Goal: Obtain resource: Obtain resource

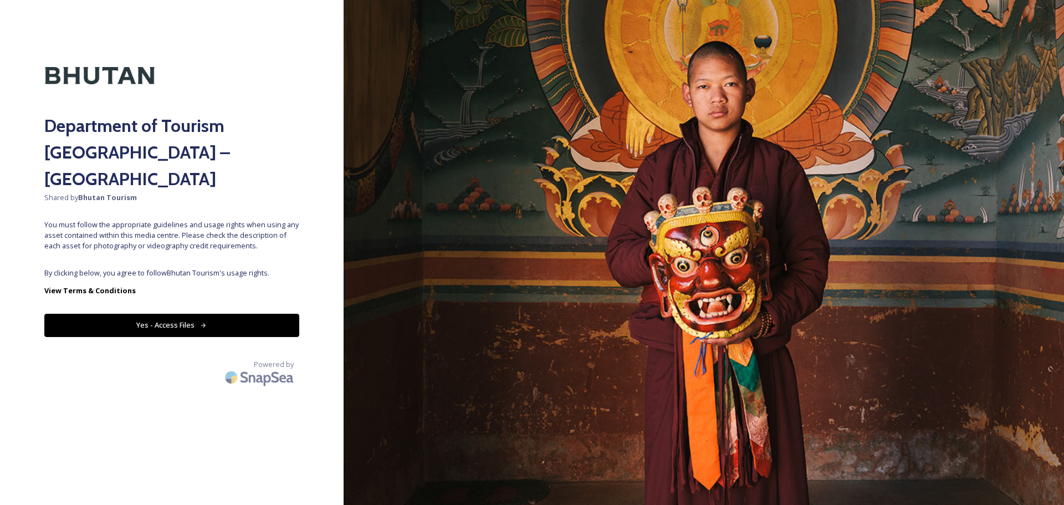
click at [162, 235] on div "Department of Tourism [GEOGRAPHIC_DATA] – Brand Centre Shared by Bhutan Tourism…" at bounding box center [171, 252] width 343 height 416
click at [176, 314] on button "Yes - Access Files" at bounding box center [171, 325] width 255 height 23
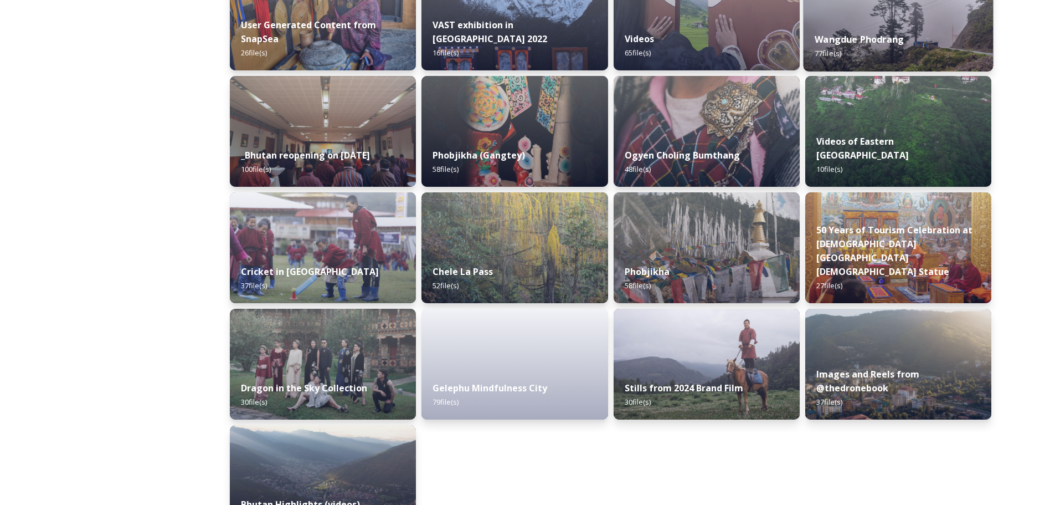
scroll to position [1307, 0]
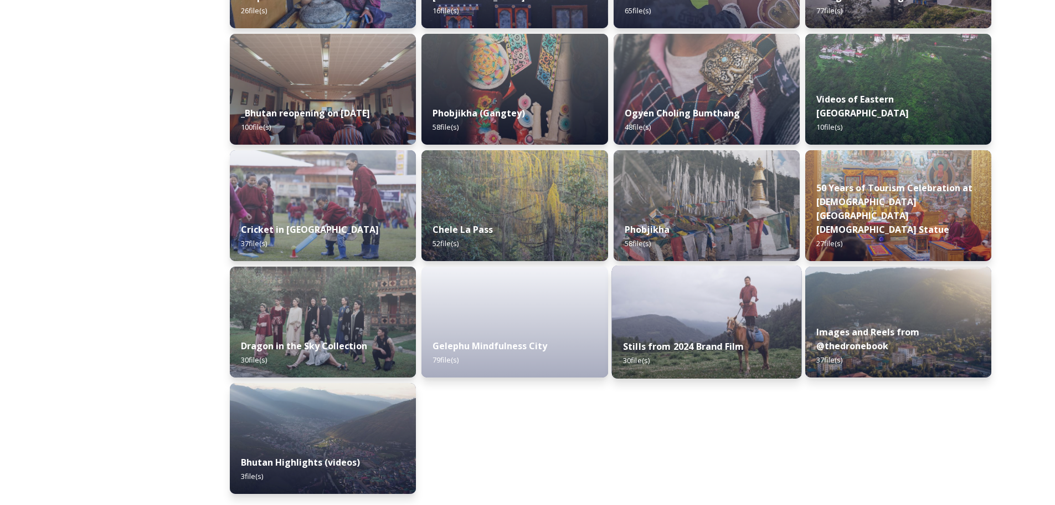
click at [699, 340] on div "Stills from 2024 Brand Film 30 file(s)" at bounding box center [707, 353] width 190 height 50
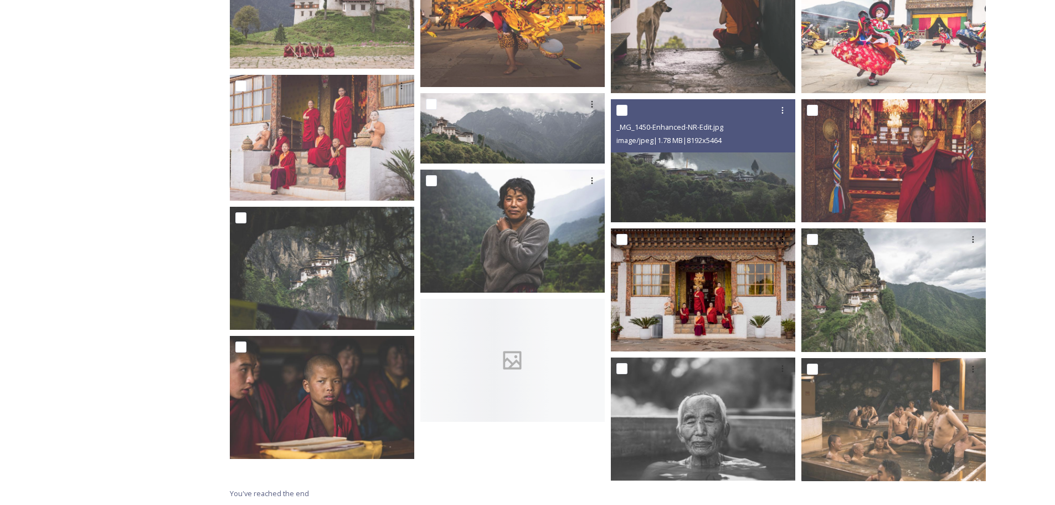
scroll to position [782, 0]
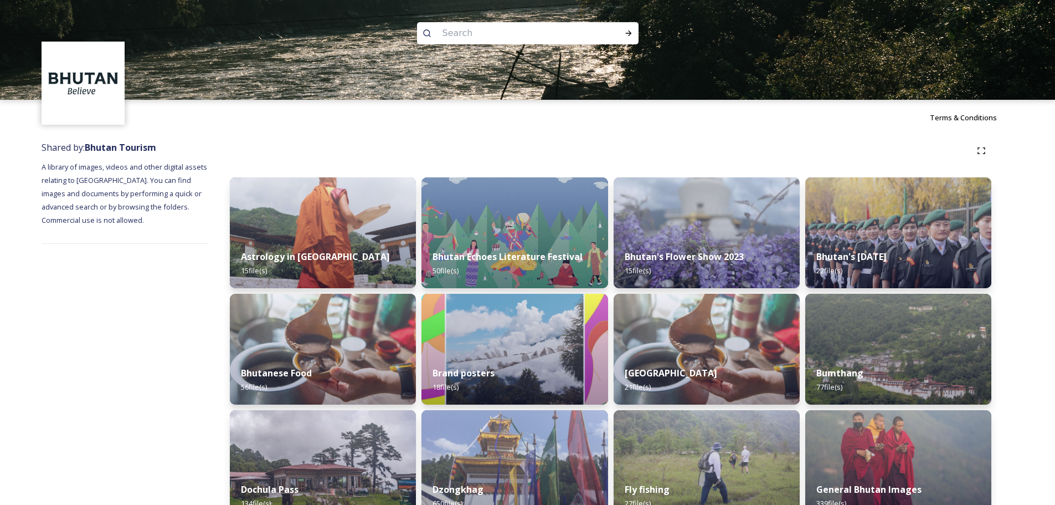
click at [454, 32] on input at bounding box center [513, 33] width 152 height 24
click at [450, 32] on input at bounding box center [513, 33] width 152 height 24
click at [439, 27] on input at bounding box center [513, 33] width 152 height 24
paste input "archery"
type input "archery"
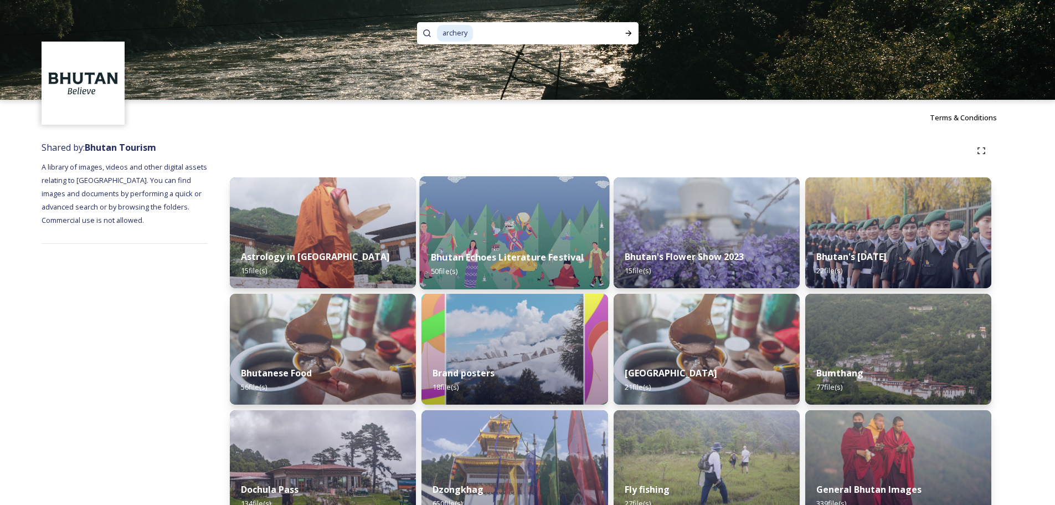
scroll to position [35, 0]
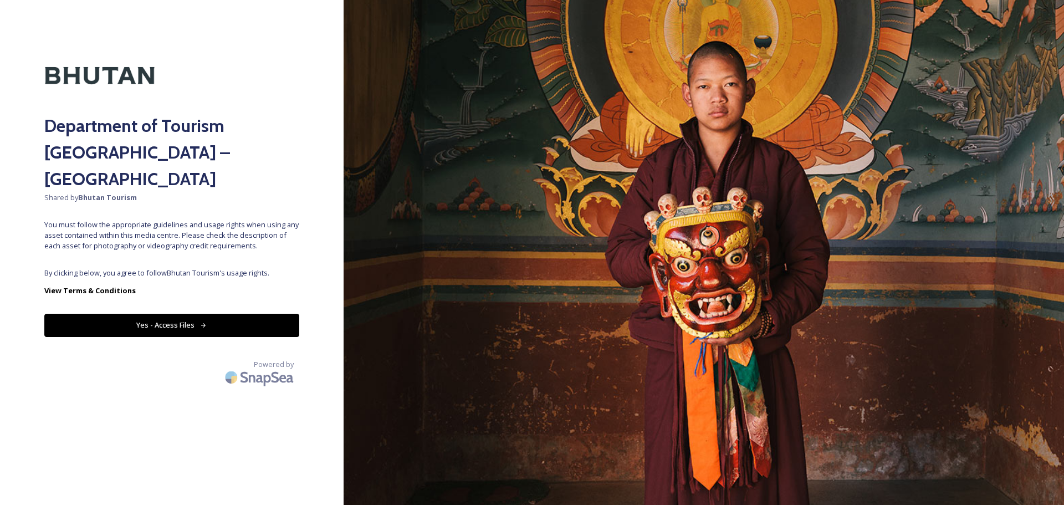
click at [224, 314] on button "Yes - Access Files" at bounding box center [171, 325] width 255 height 23
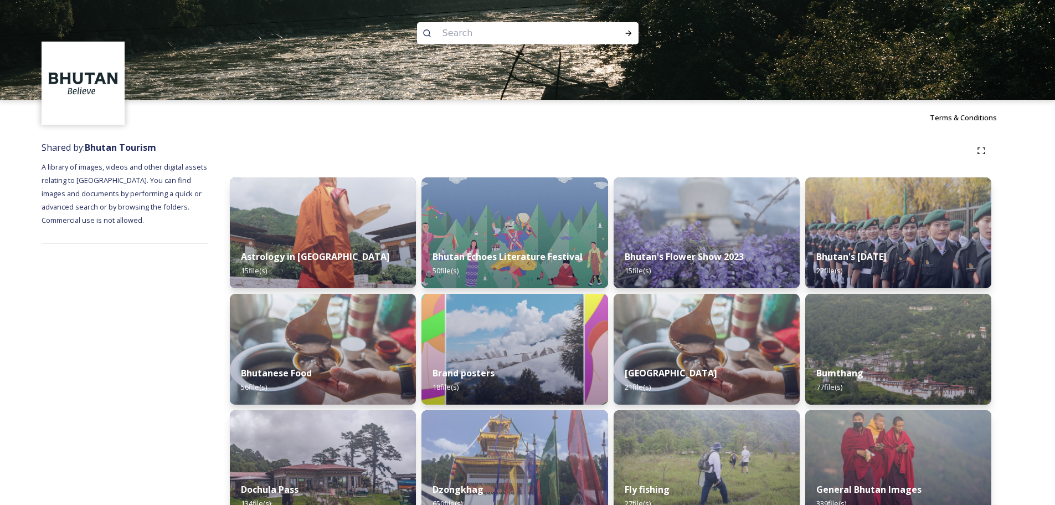
click at [458, 30] on input at bounding box center [513, 33] width 152 height 24
type input "ㄗ"
type input "sport"
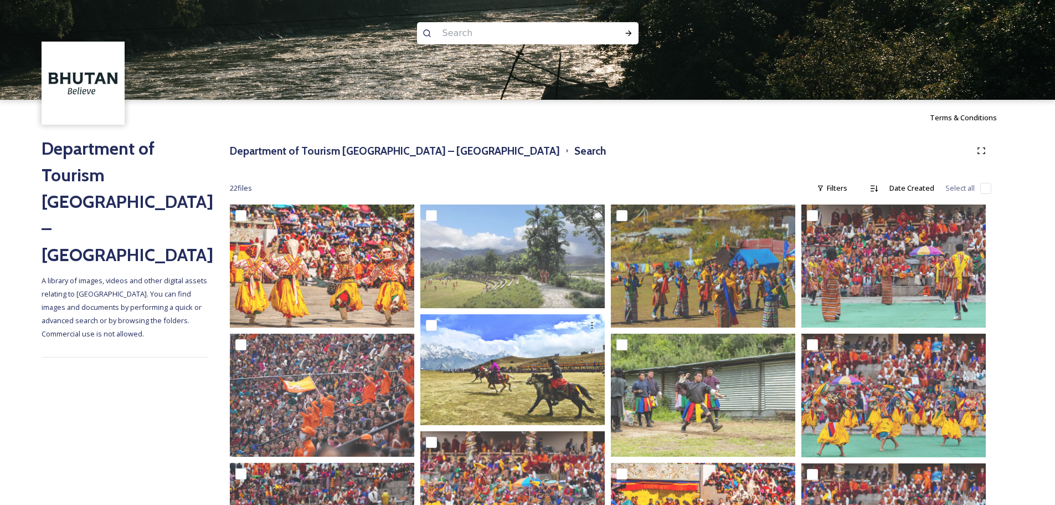
click at [464, 43] on input at bounding box center [513, 33] width 152 height 24
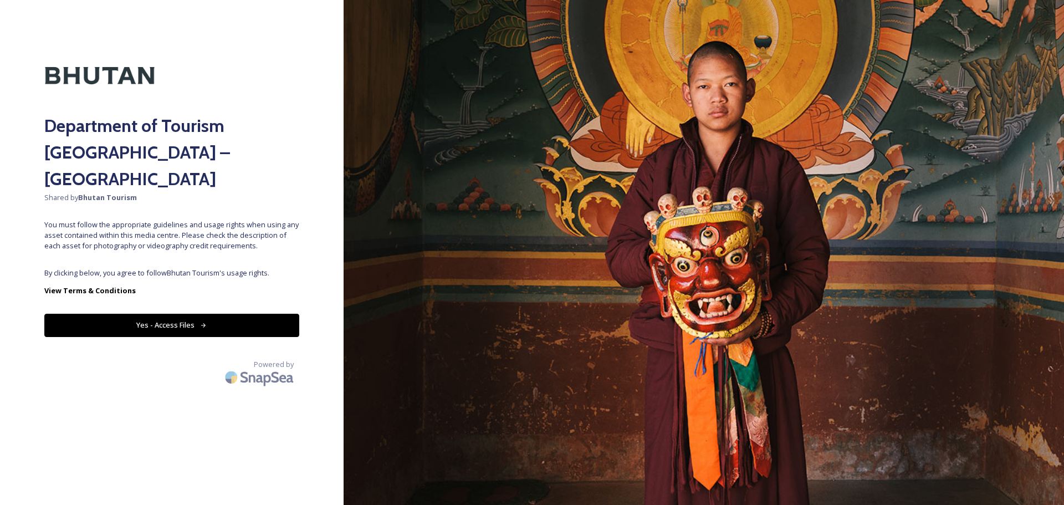
click at [157, 314] on button "Yes - Access Files" at bounding box center [171, 325] width 255 height 23
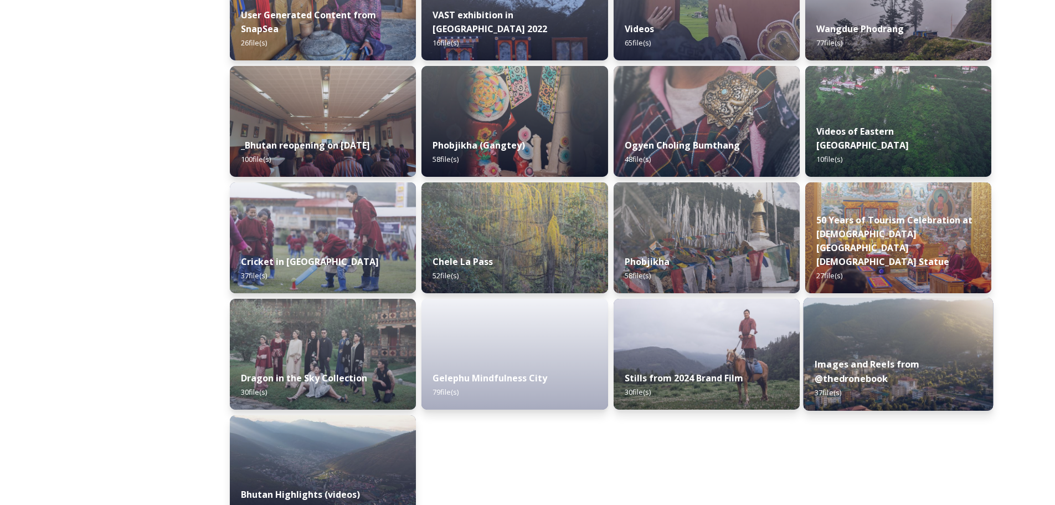
scroll to position [1307, 0]
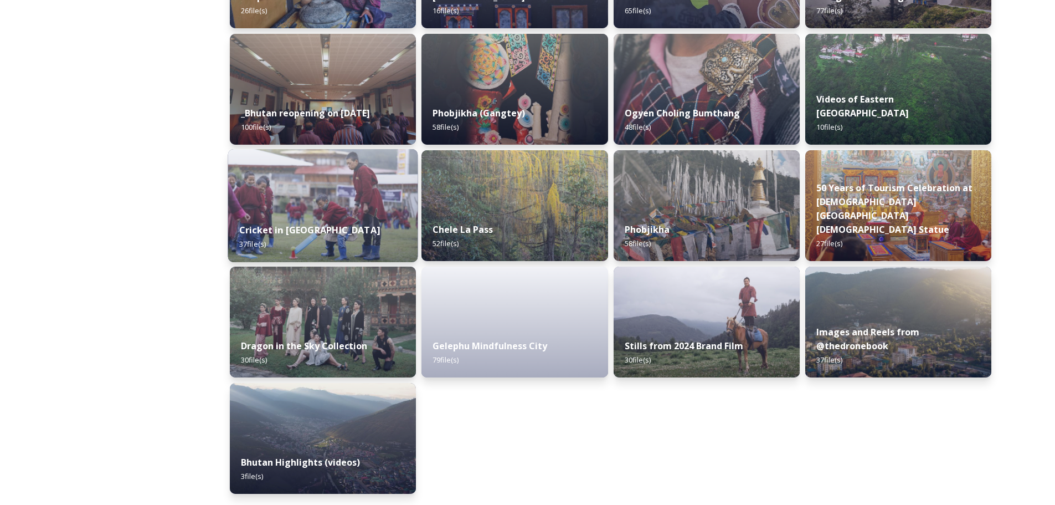
click at [332, 232] on div "Cricket in [GEOGRAPHIC_DATA] 37 file(s)" at bounding box center [323, 237] width 190 height 50
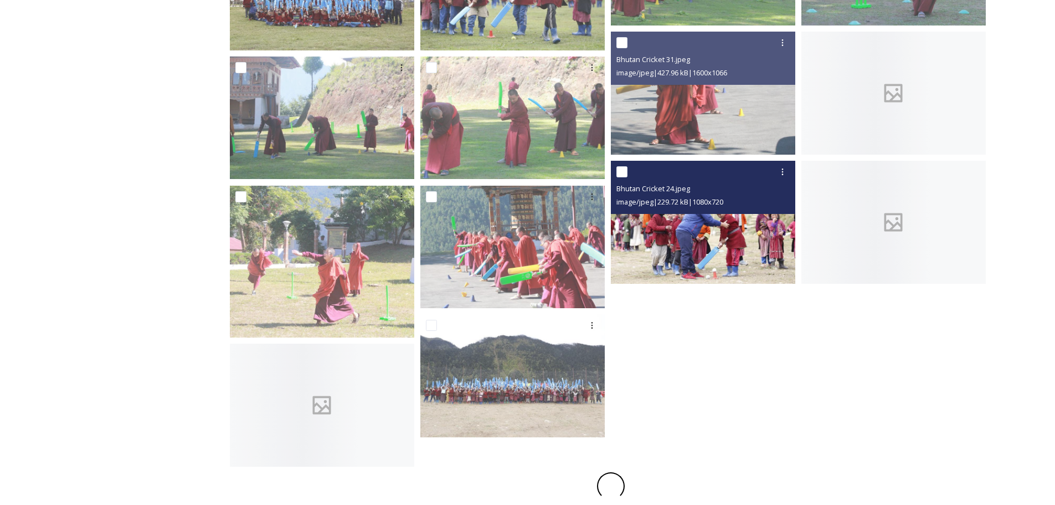
scroll to position [566, 0]
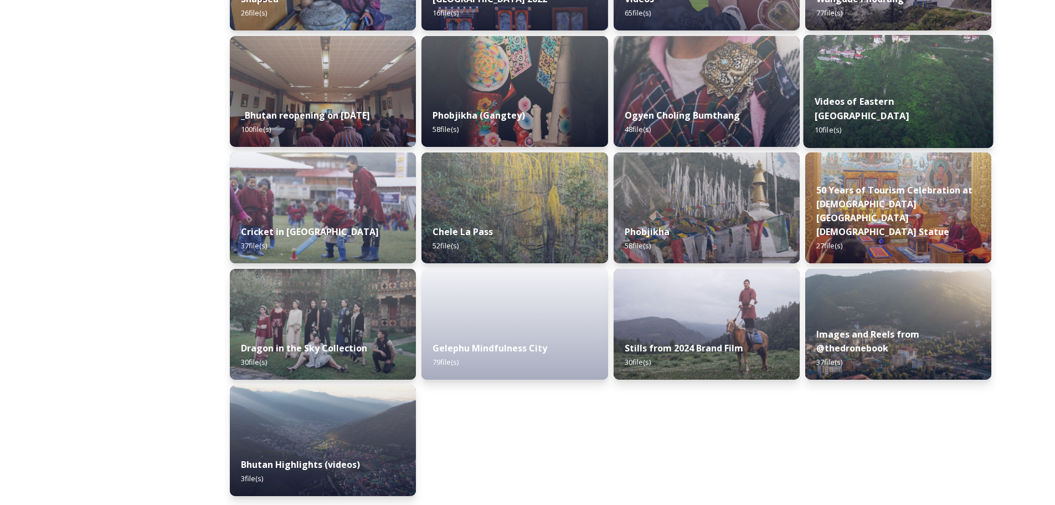
scroll to position [1307, 0]
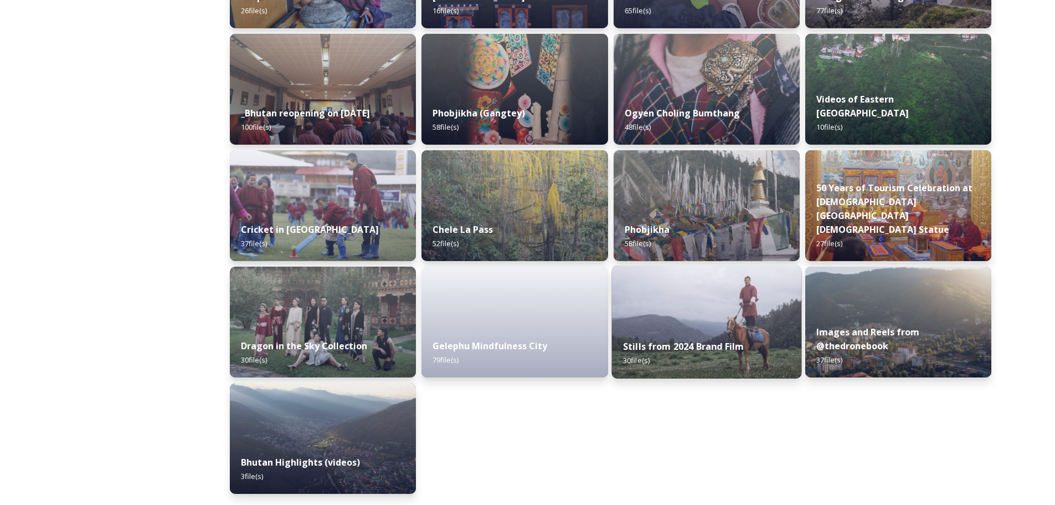
click at [686, 350] on strong "Stills from 2024 Brand Film" at bounding box center [683, 346] width 121 height 12
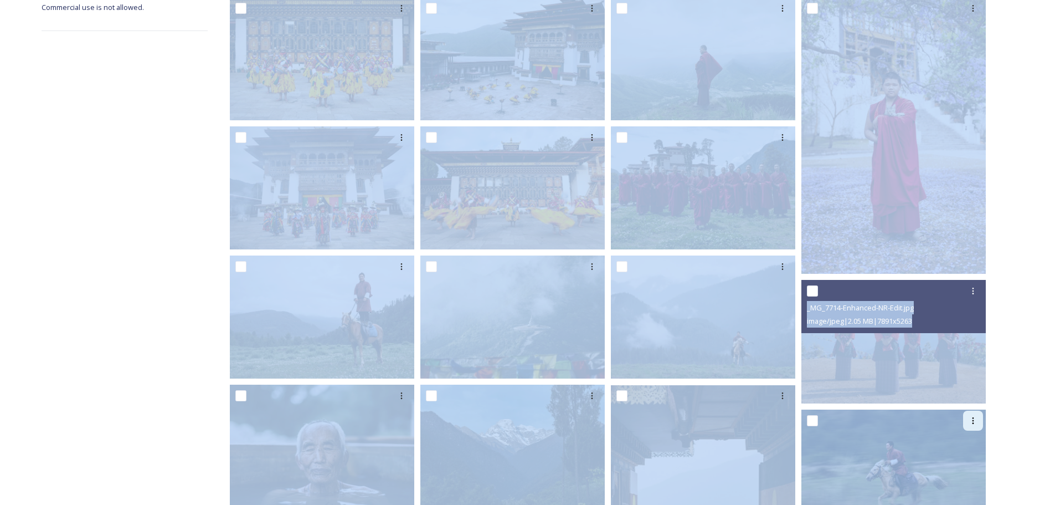
scroll to position [222, 0]
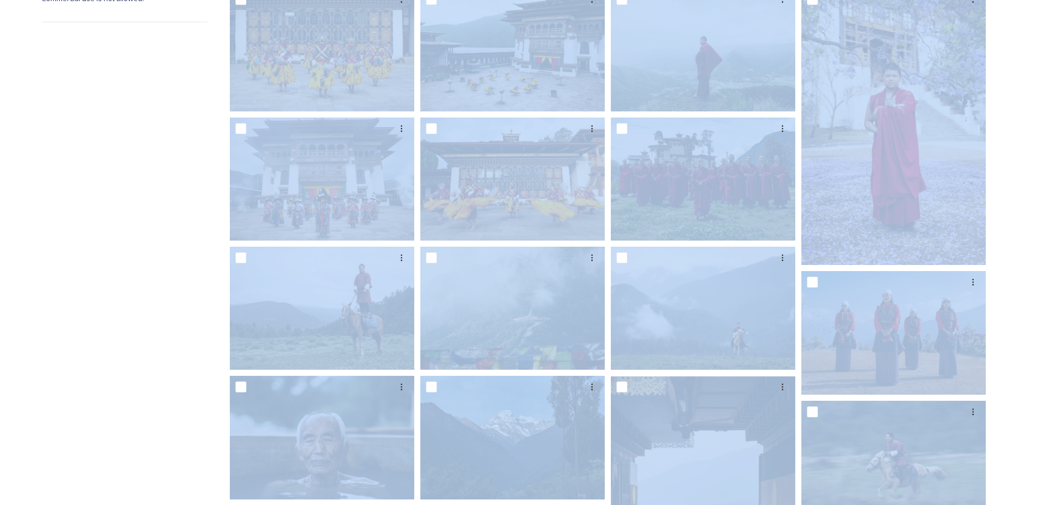
click at [1008, 418] on div "Department of Tourism [GEOGRAPHIC_DATA] – Brand Centre Stills from 2024 Brand F…" at bounding box center [611, 367] width 806 height 907
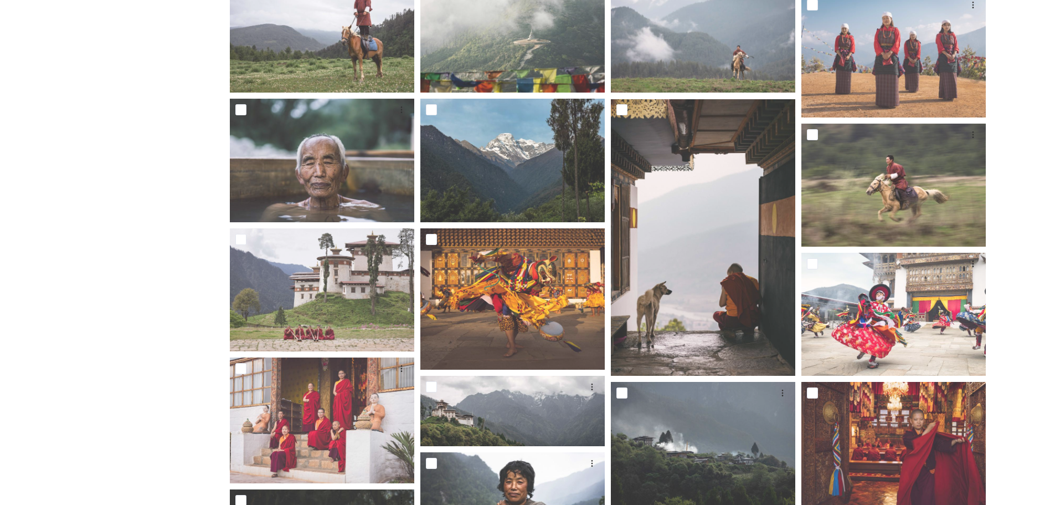
scroll to position [776, 0]
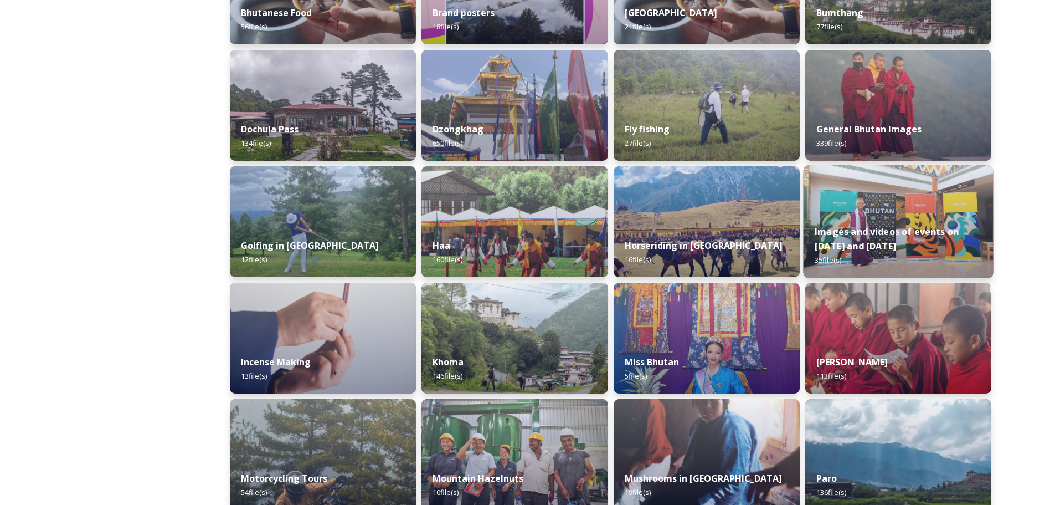
scroll to position [388, 0]
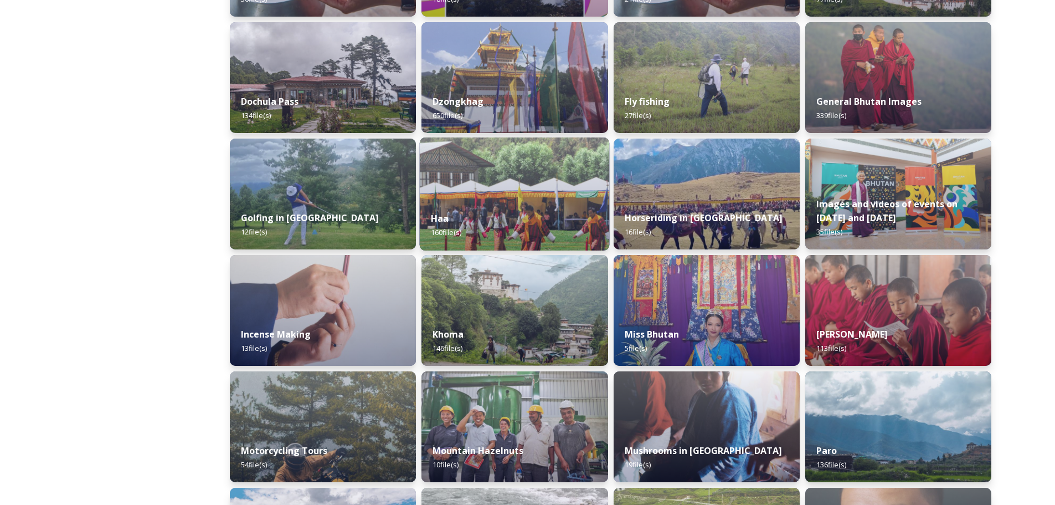
click at [518, 213] on div "Haa 160 file(s)" at bounding box center [515, 225] width 190 height 50
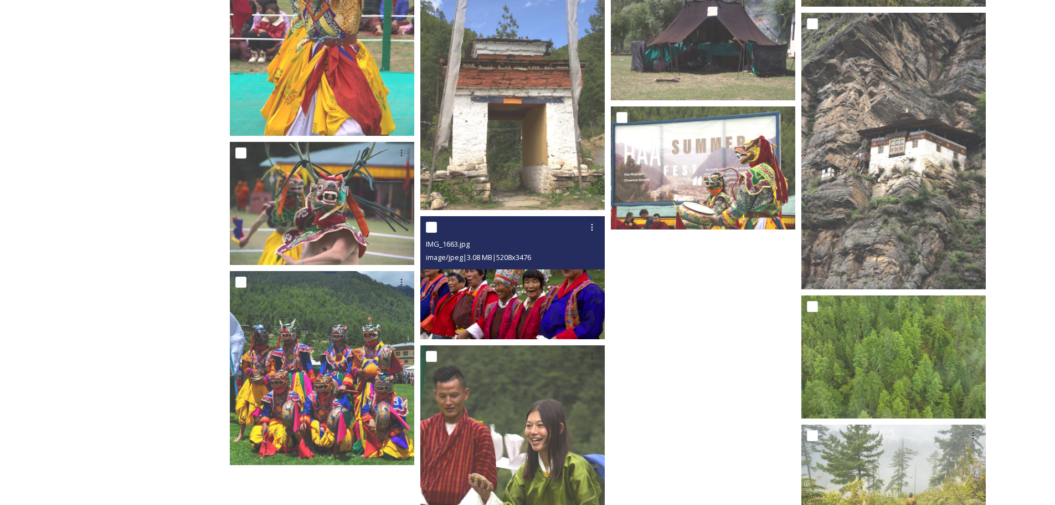
scroll to position [765, 0]
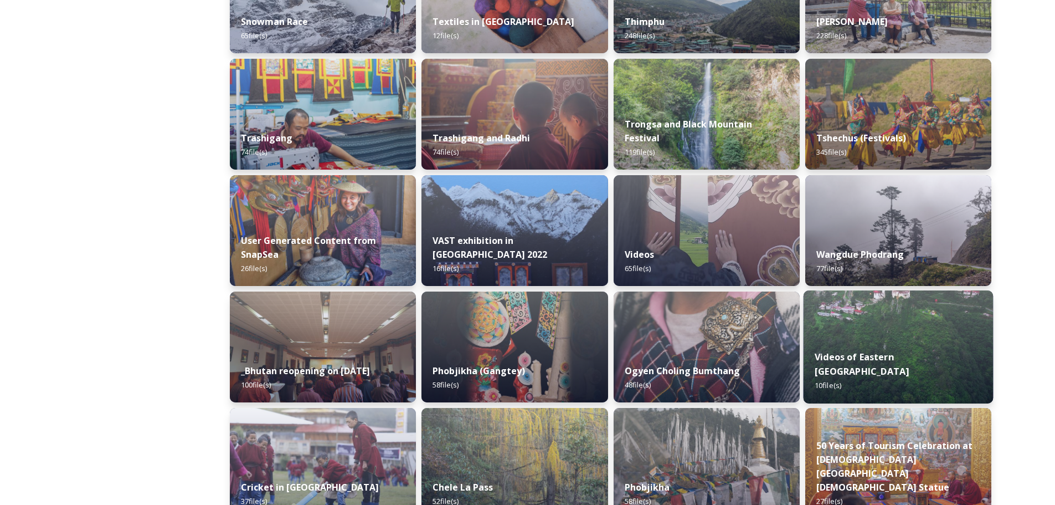
scroll to position [1030, 0]
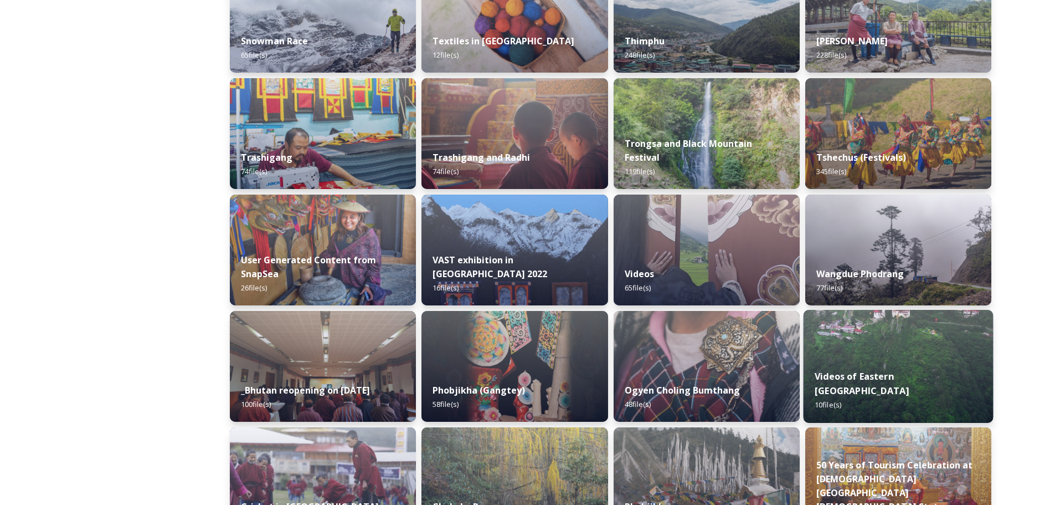
click at [897, 364] on img at bounding box center [898, 366] width 190 height 113
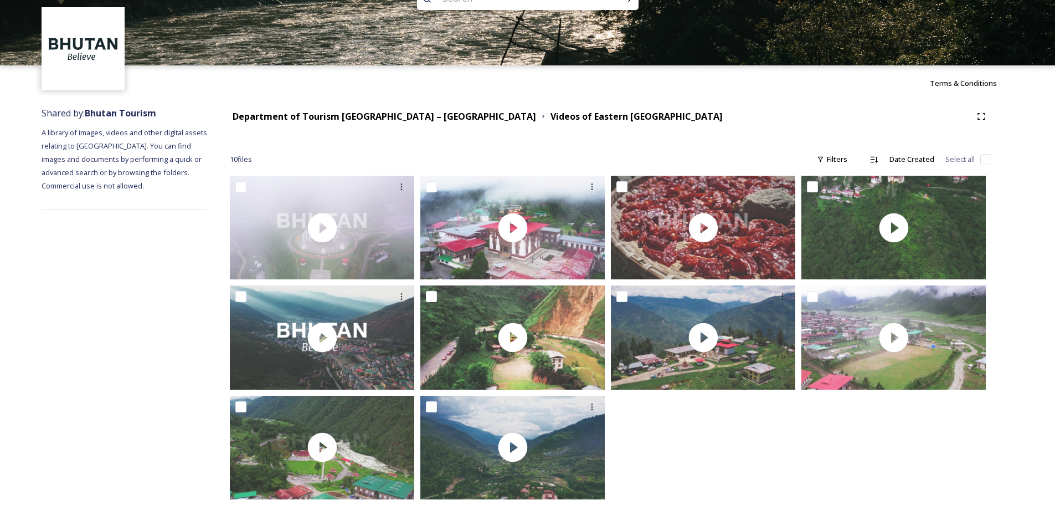
scroll to position [53, 0]
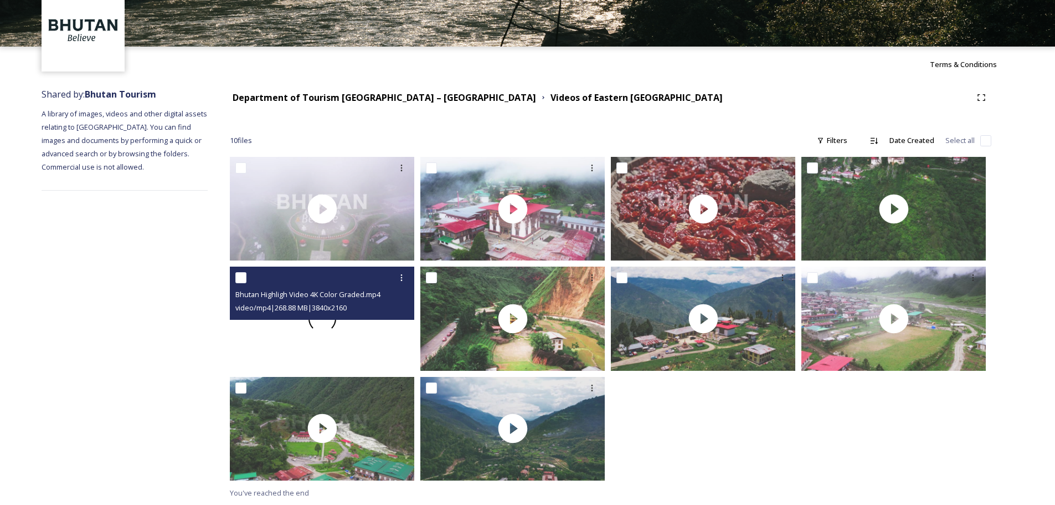
click at [327, 327] on span at bounding box center [321, 318] width 35 height 35
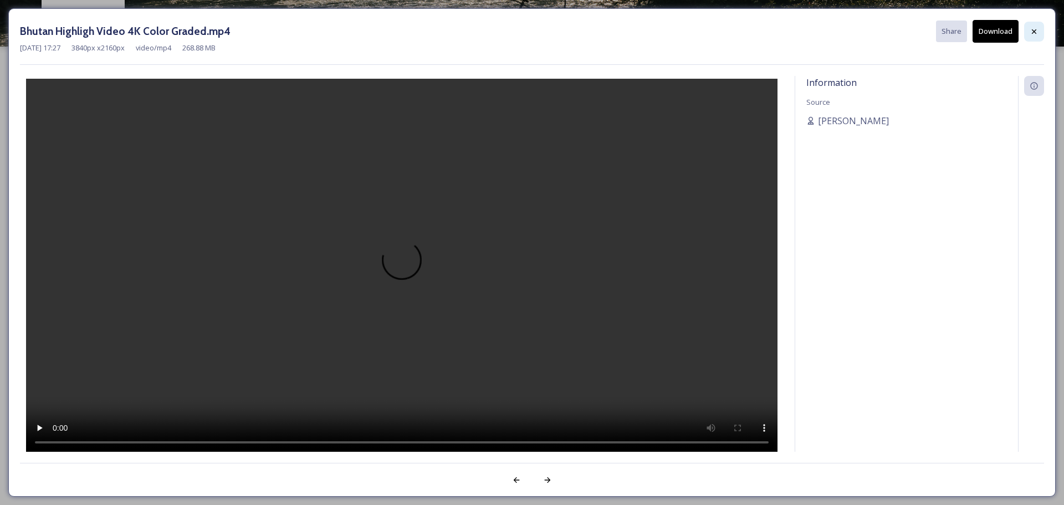
click at [1031, 30] on icon at bounding box center [1033, 31] width 9 height 9
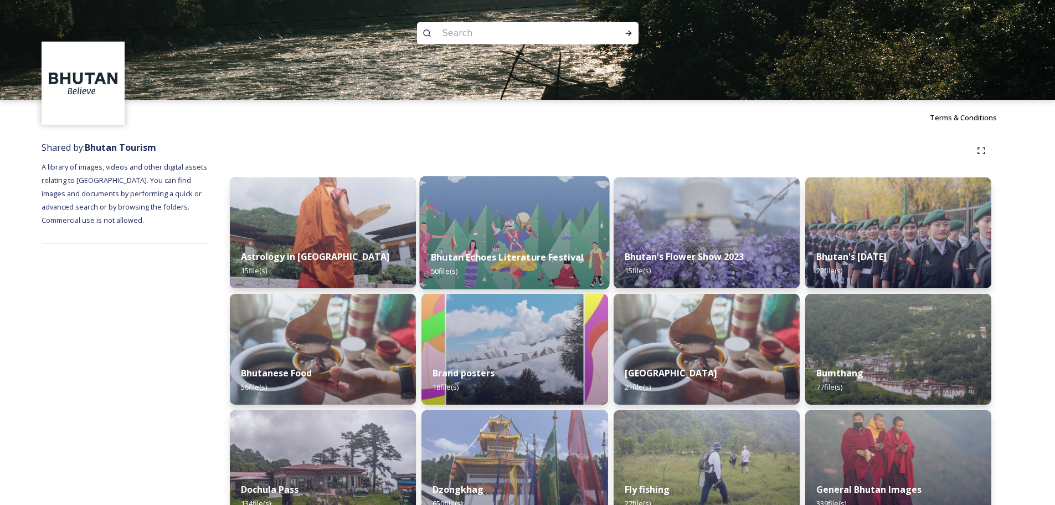
click at [510, 226] on img at bounding box center [515, 232] width 190 height 113
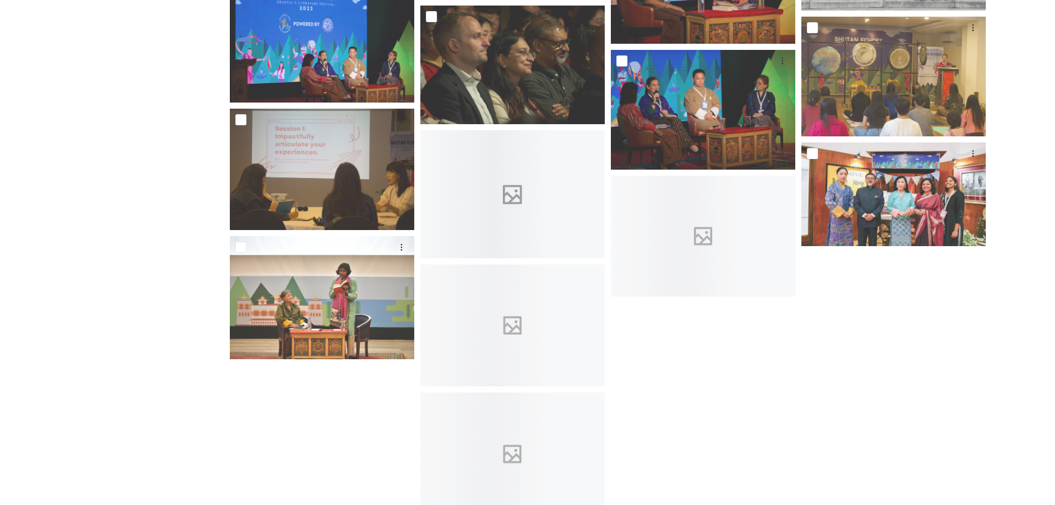
scroll to position [1512, 0]
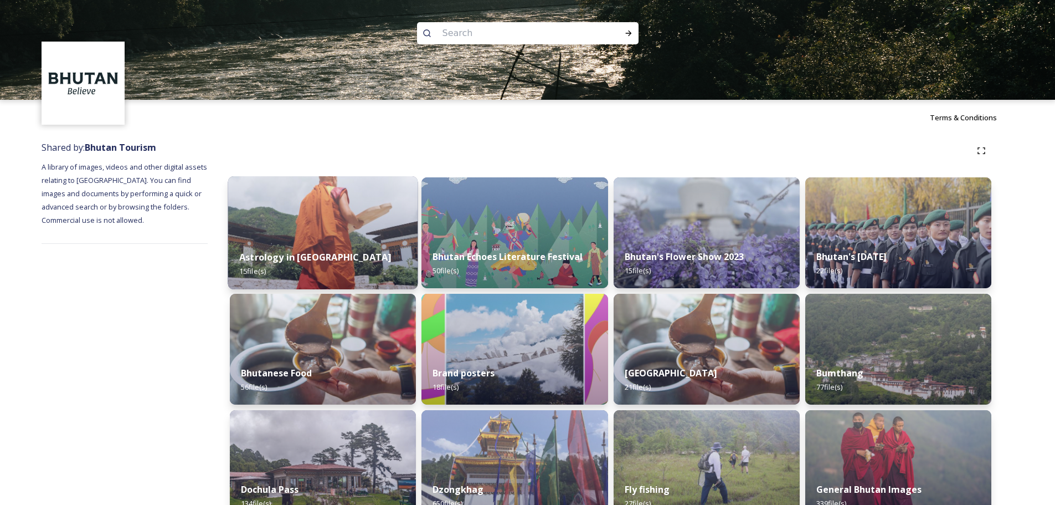
click at [352, 256] on div "Astrology in [GEOGRAPHIC_DATA] 15 file(s)" at bounding box center [323, 264] width 190 height 50
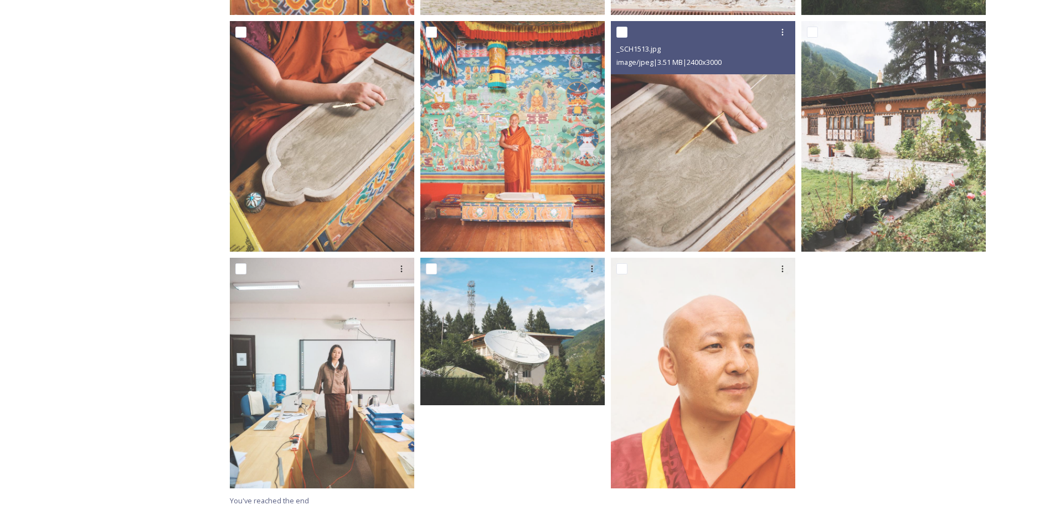
scroll to position [670, 0]
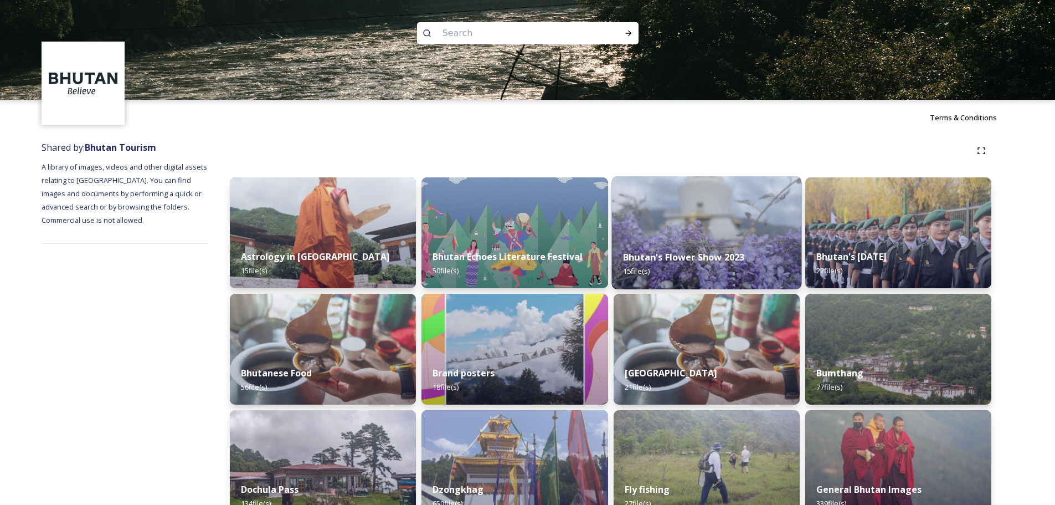
click at [674, 243] on div "Bhutan's Flower Show 2023 15 file(s)" at bounding box center [707, 264] width 190 height 50
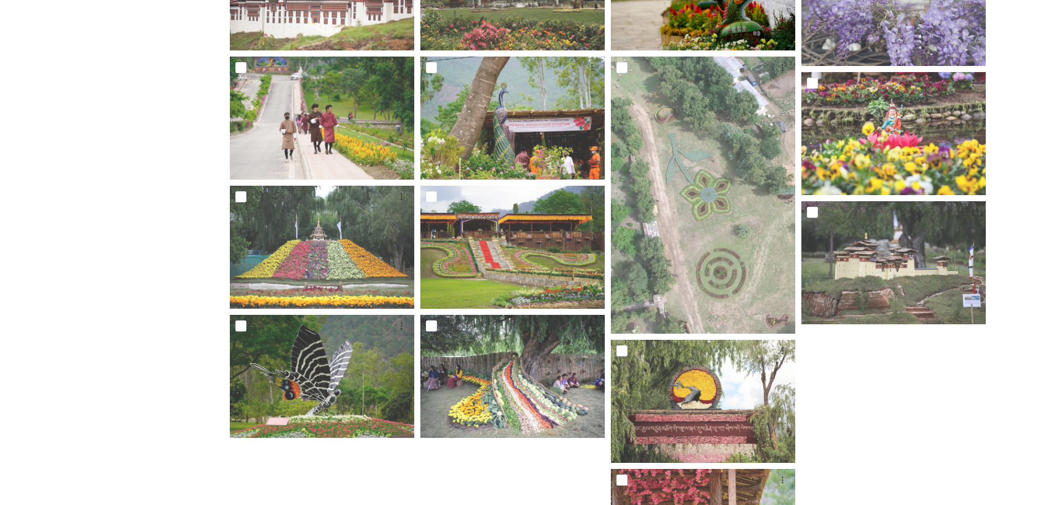
scroll to position [394, 0]
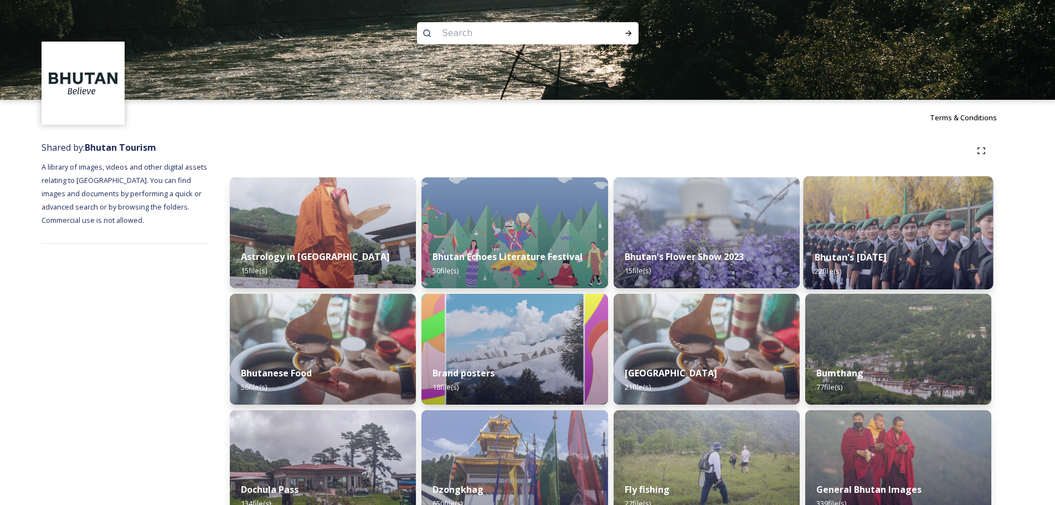
click at [885, 238] on img at bounding box center [898, 232] width 190 height 113
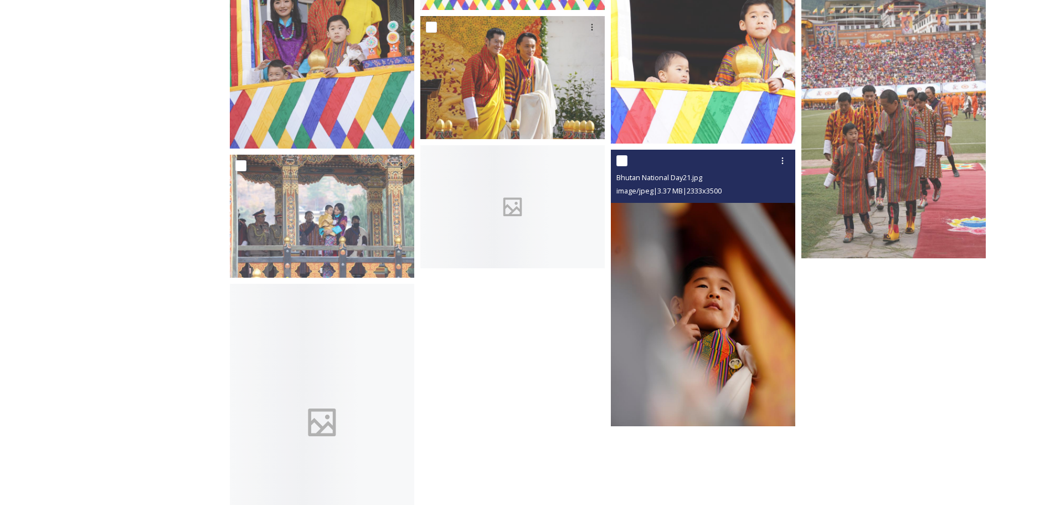
scroll to position [959, 0]
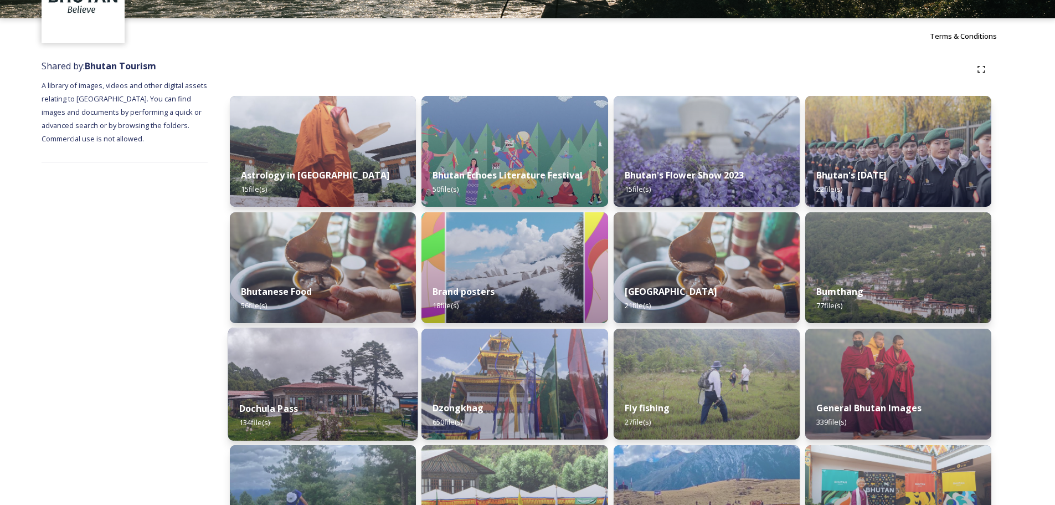
scroll to position [111, 0]
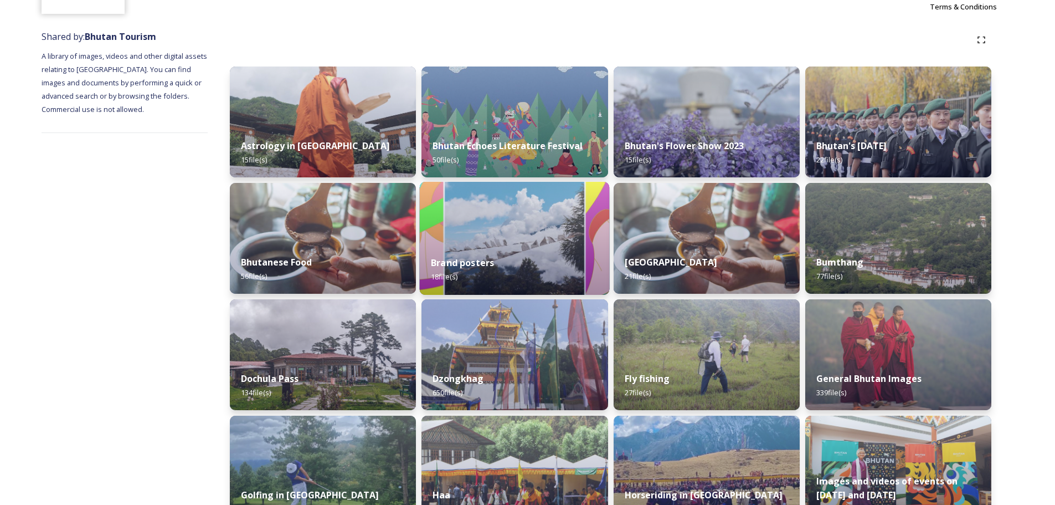
click at [481, 255] on div "Brand posters 18 file(s)" at bounding box center [515, 269] width 190 height 50
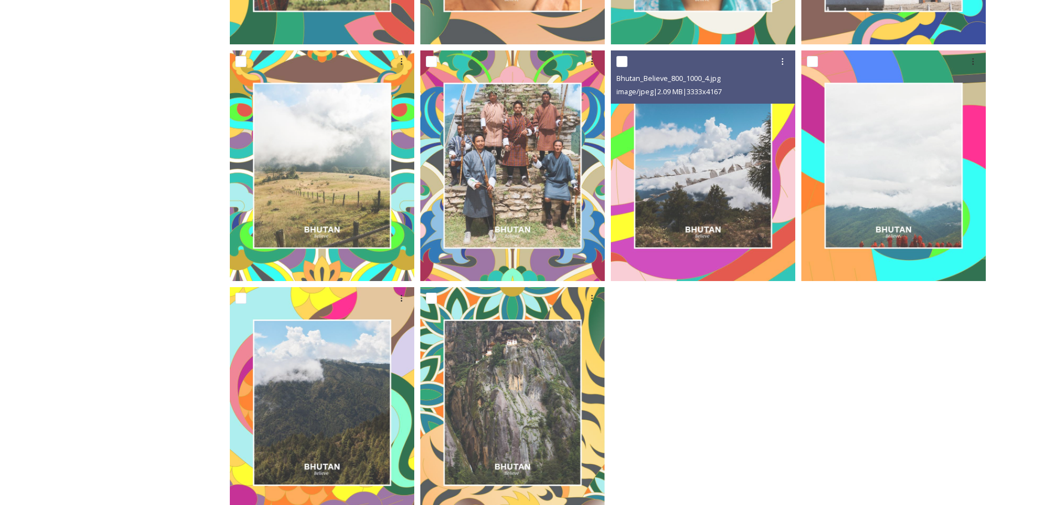
scroll to position [852, 0]
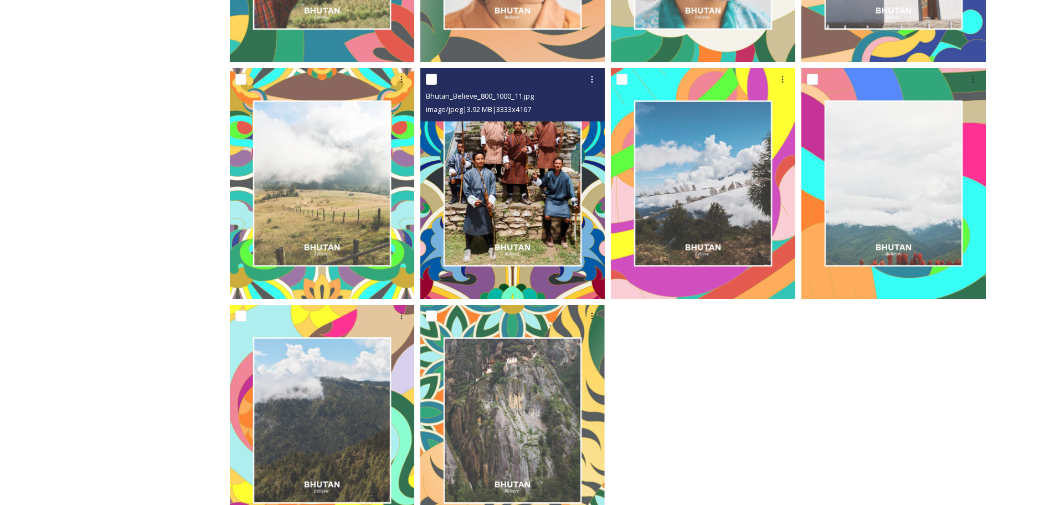
click at [531, 204] on img at bounding box center [512, 183] width 184 height 230
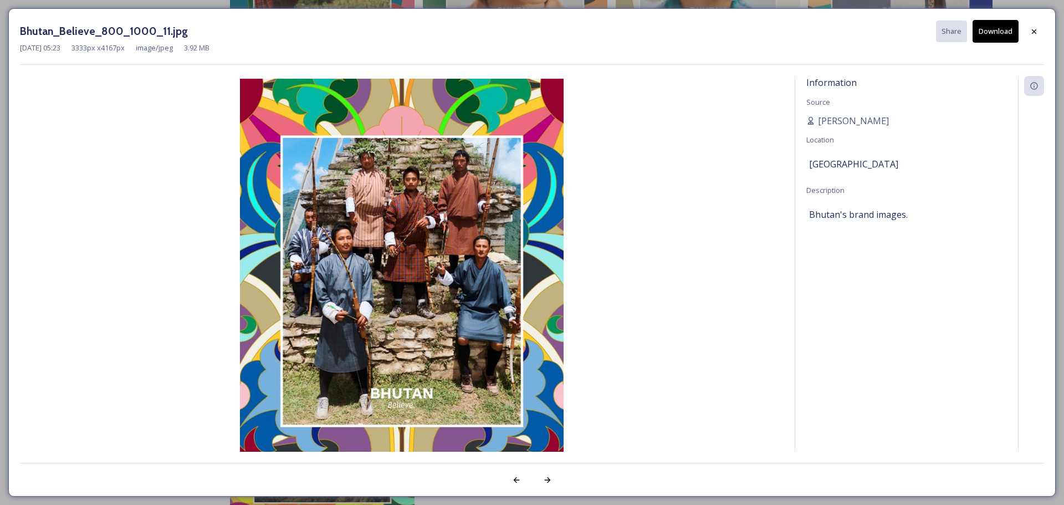
click at [531, 204] on img at bounding box center [401, 281] width 763 height 405
click at [659, 273] on img at bounding box center [401, 281] width 763 height 405
click at [1030, 35] on icon at bounding box center [1033, 31] width 9 height 9
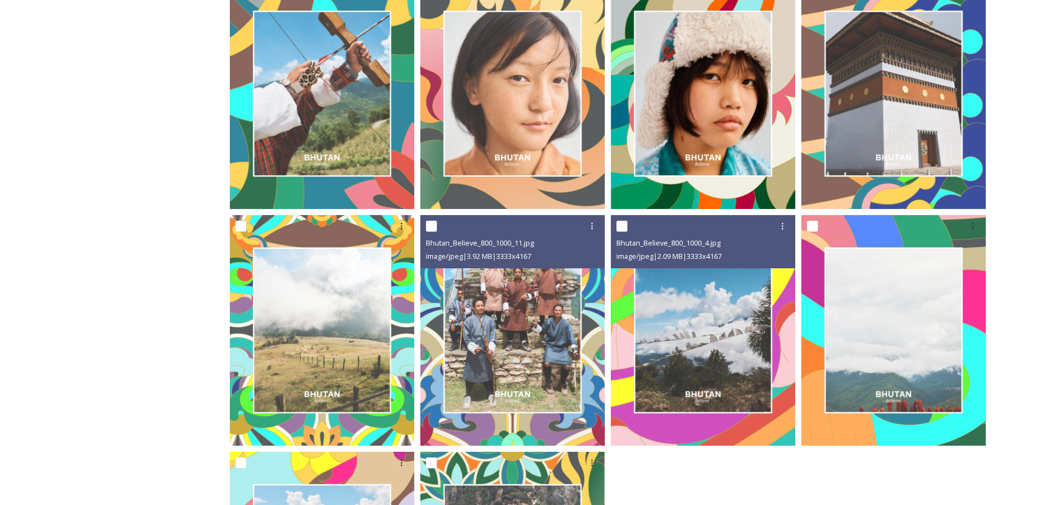
scroll to position [686, 0]
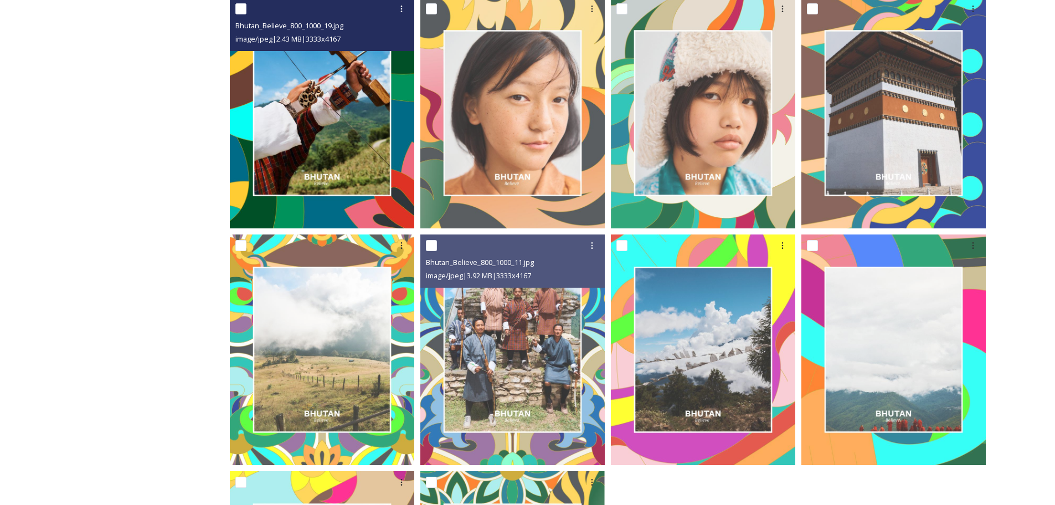
click at [302, 102] on img at bounding box center [322, 113] width 184 height 230
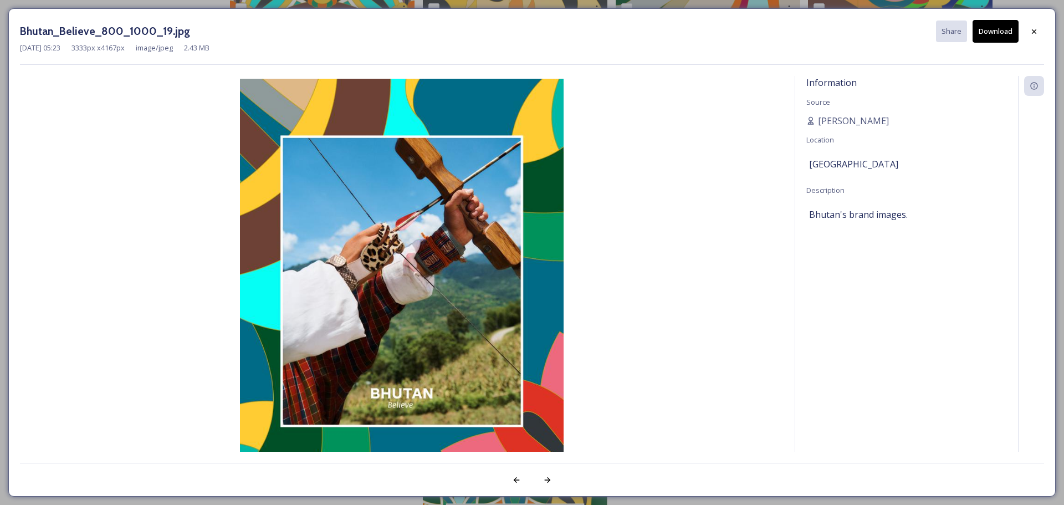
click at [302, 102] on img at bounding box center [401, 281] width 763 height 405
click at [636, 271] on img at bounding box center [401, 281] width 763 height 405
click at [1031, 32] on icon at bounding box center [1033, 31] width 9 height 9
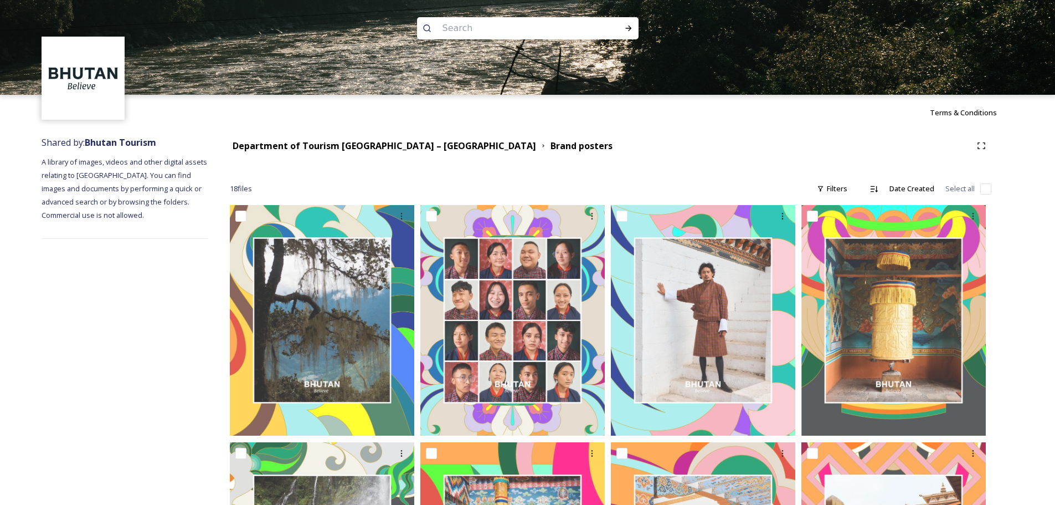
scroll to position [0, 0]
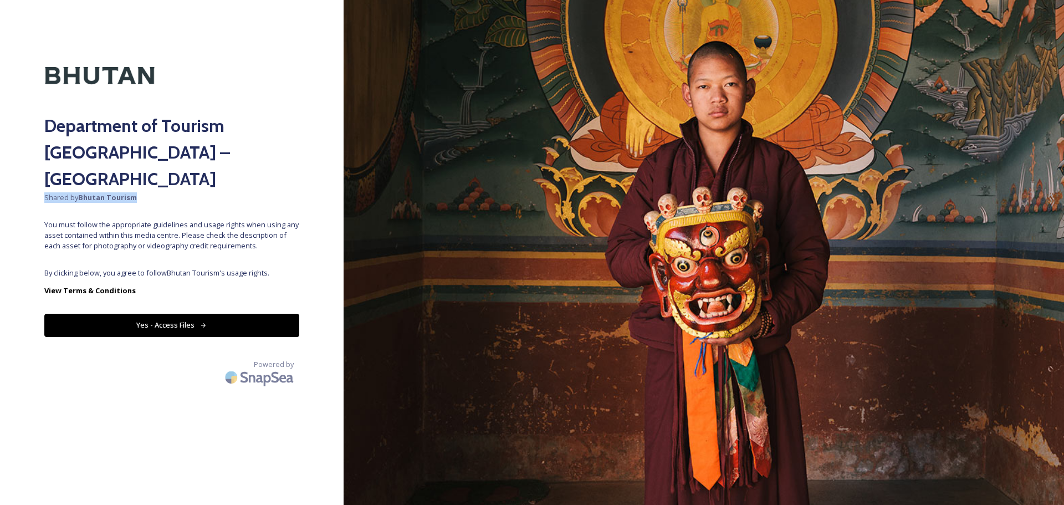
drag, startPoint x: 44, startPoint y: 170, endPoint x: 138, endPoint y: 169, distance: 93.6
click at [138, 192] on span "Shared by Bhutan Tourism" at bounding box center [171, 197] width 255 height 11
copy span "Shared by Bhutan Tourism"
